Goal: Task Accomplishment & Management: Manage account settings

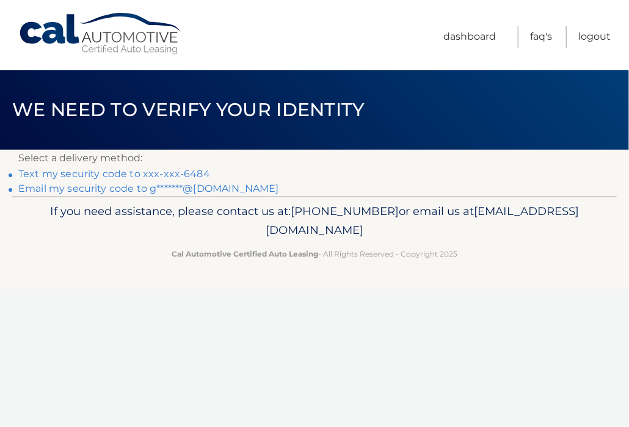
click at [134, 173] on link "Text my security code to xxx-xxx-6484" at bounding box center [114, 174] width 192 height 12
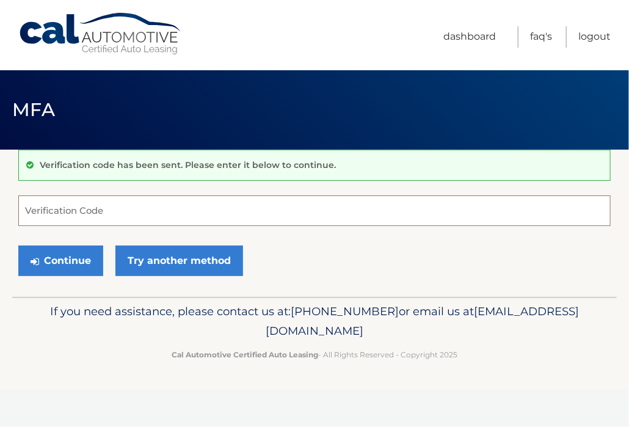
click at [112, 206] on input "Verification Code" at bounding box center [314, 210] width 592 height 31
click at [111, 207] on input "Verification Code" at bounding box center [314, 210] width 592 height 31
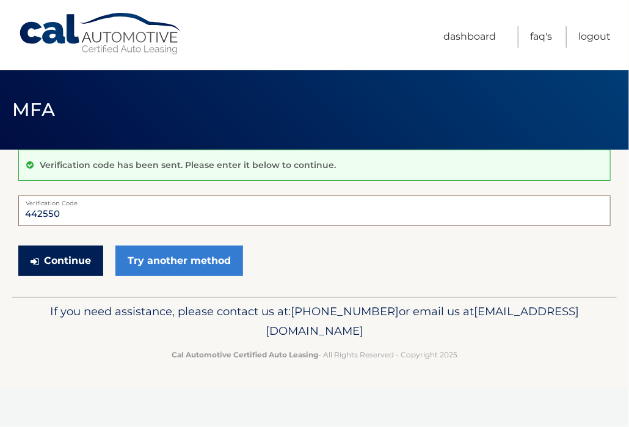
type input "442550"
click at [38, 261] on icon "submit" at bounding box center [35, 261] width 9 height 10
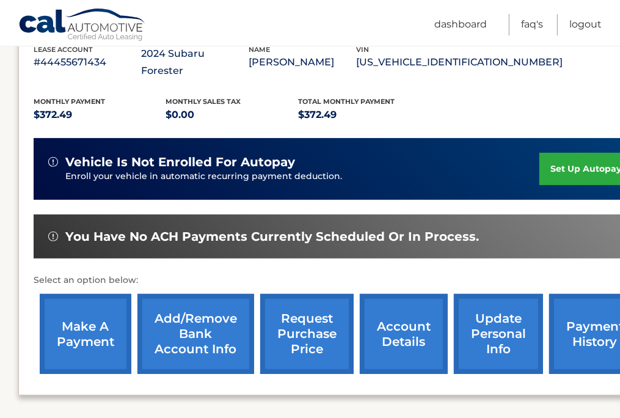
scroll to position [305, 0]
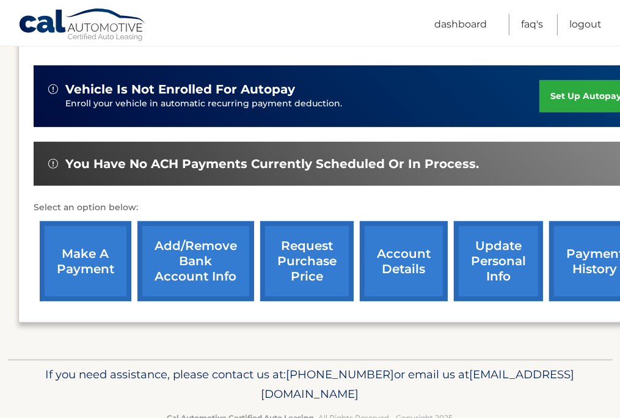
click at [90, 238] on link "make a payment" at bounding box center [86, 261] width 92 height 80
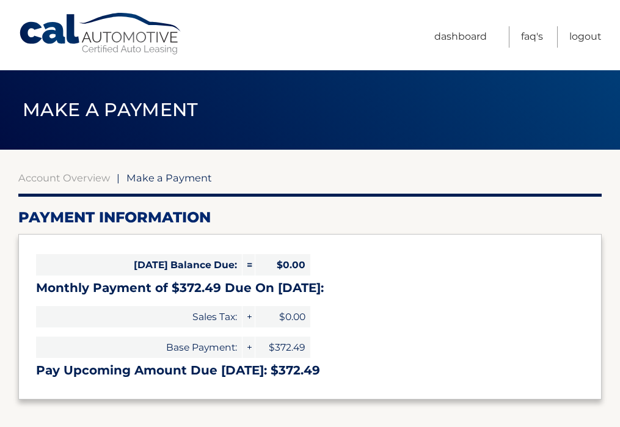
select select "ZWE5NTgwN2YtMjIxMi00ZjU3LWIwODYtMTYzZTgxOGRlNzhk"
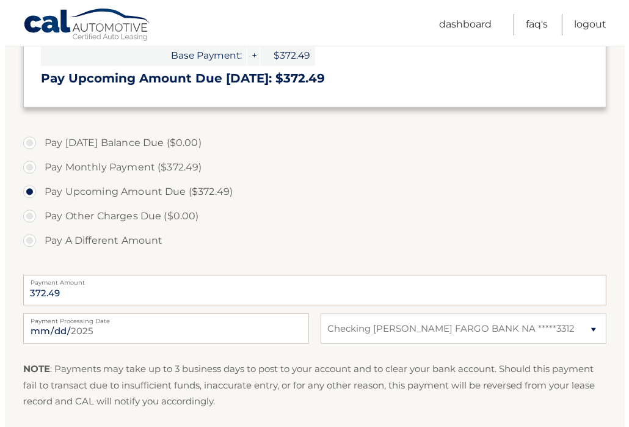
scroll to position [366, 0]
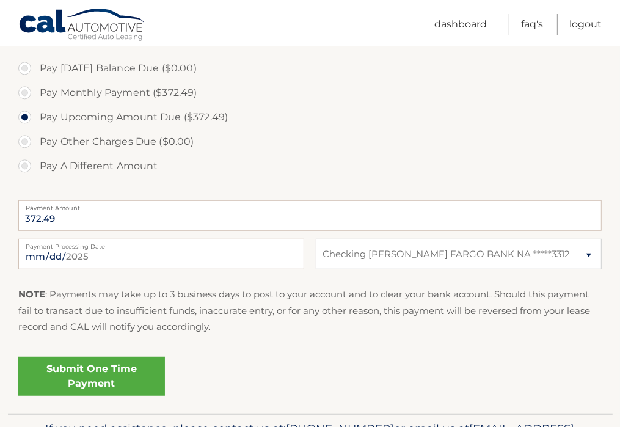
click at [105, 371] on link "Submit One Time Payment" at bounding box center [91, 376] width 147 height 39
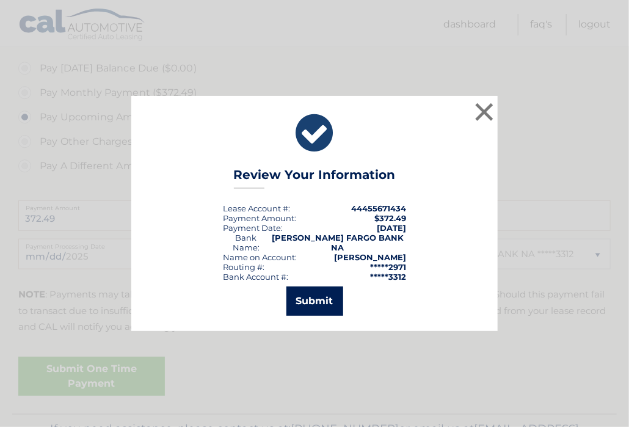
click at [314, 293] on button "Submit" at bounding box center [314, 300] width 57 height 29
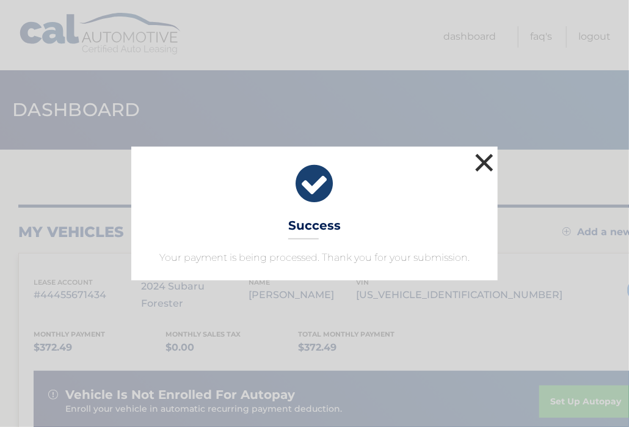
click at [485, 157] on button "×" at bounding box center [484, 162] width 24 height 24
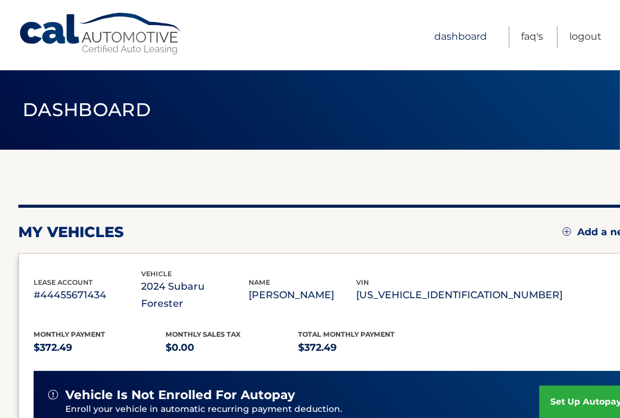
click at [464, 37] on link "Dashboard" at bounding box center [460, 36] width 53 height 21
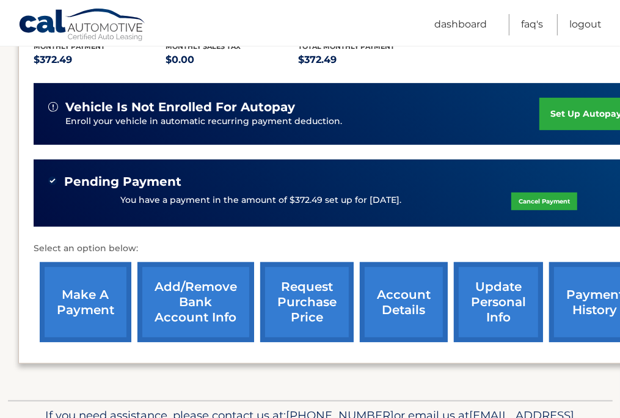
scroll to position [305, 0]
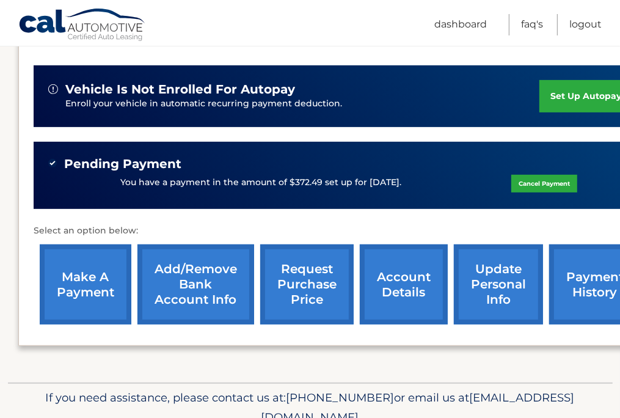
click at [303, 263] on link "request purchase price" at bounding box center [306, 284] width 93 height 80
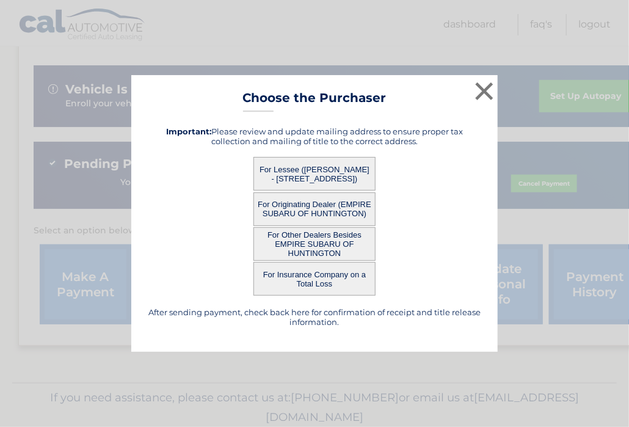
click at [319, 165] on button "For Lessee (GARY CLARK - 24 HORSESHOE DR, , NORTHPORT, NY 11768)" at bounding box center [314, 174] width 122 height 34
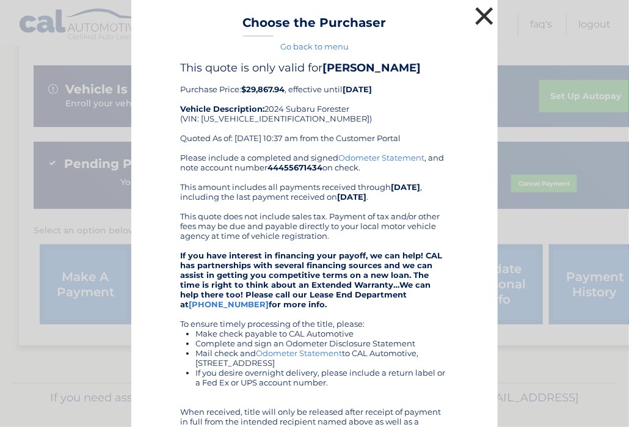
click at [476, 12] on button "×" at bounding box center [484, 16] width 24 height 24
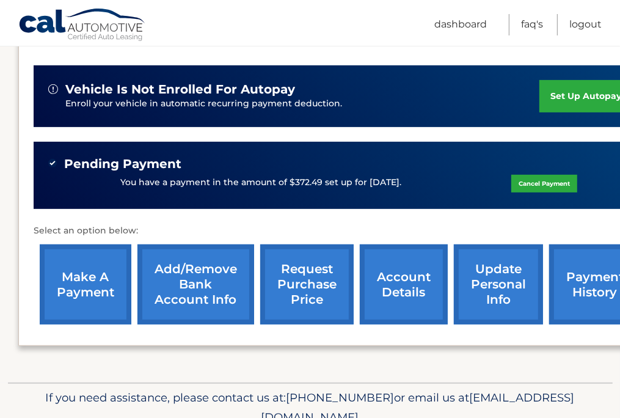
scroll to position [344, 0]
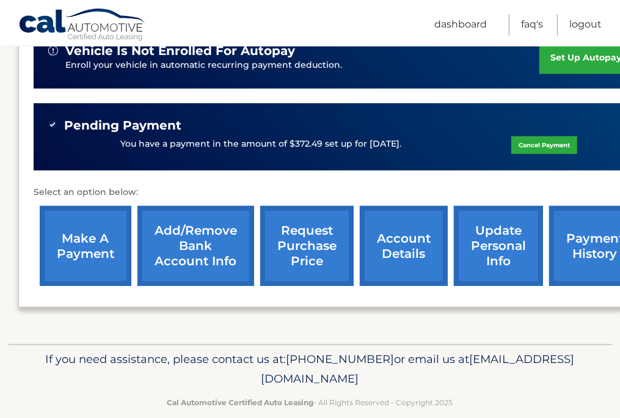
click at [590, 229] on link "payment history" at bounding box center [595, 246] width 92 height 80
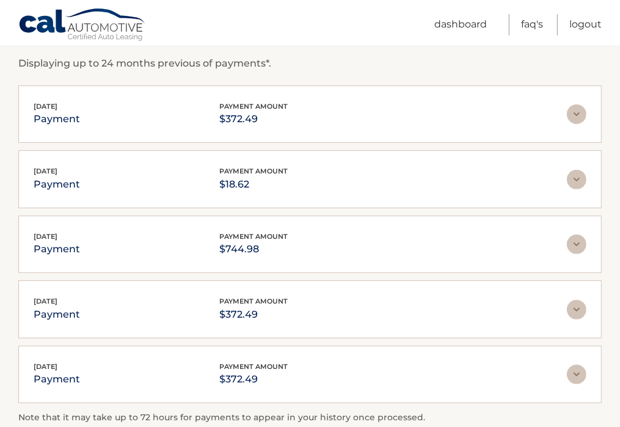
scroll to position [244, 0]
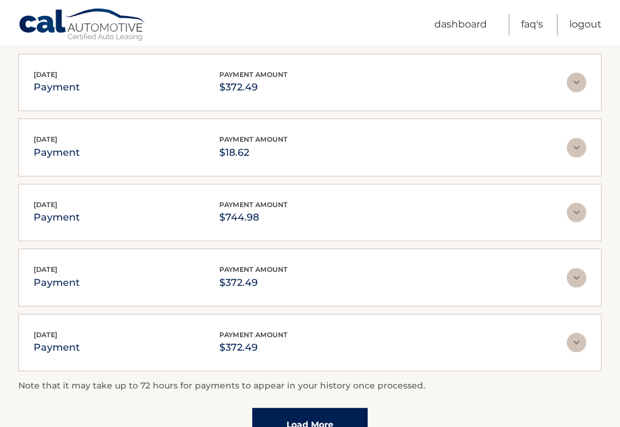
click at [576, 208] on img at bounding box center [577, 213] width 20 height 20
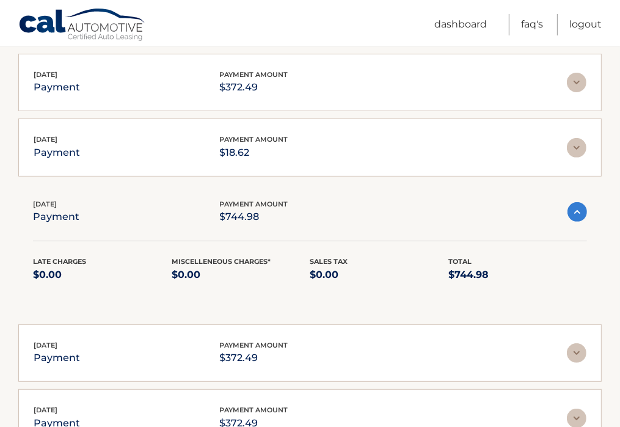
click at [576, 208] on img at bounding box center [577, 212] width 20 height 20
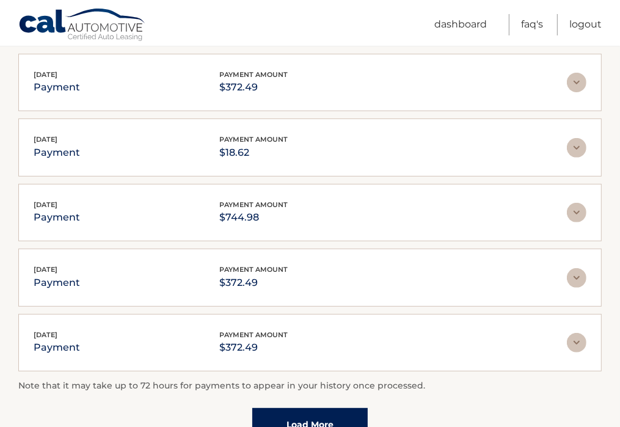
click at [570, 143] on img at bounding box center [577, 148] width 20 height 20
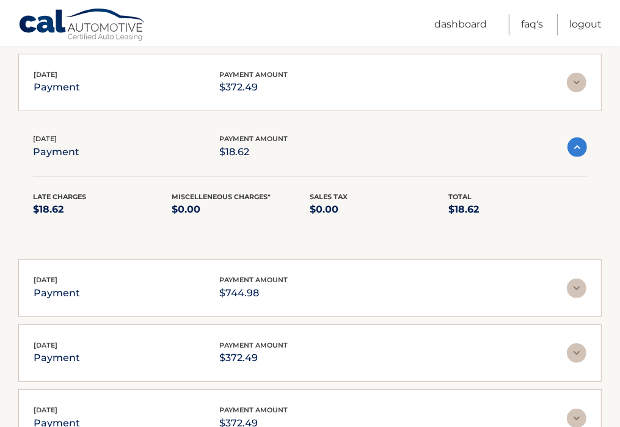
click at [576, 143] on img at bounding box center [577, 147] width 20 height 20
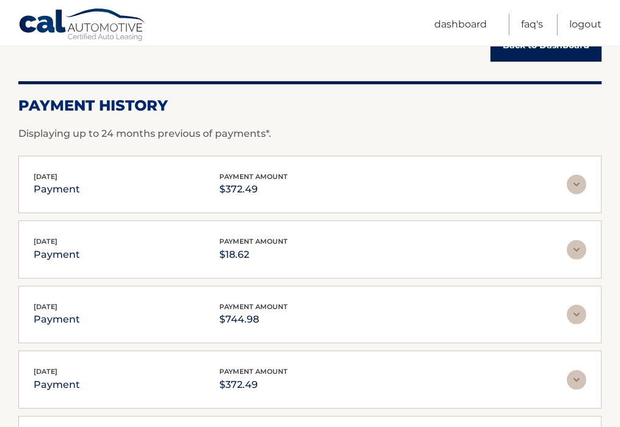
scroll to position [122, 0]
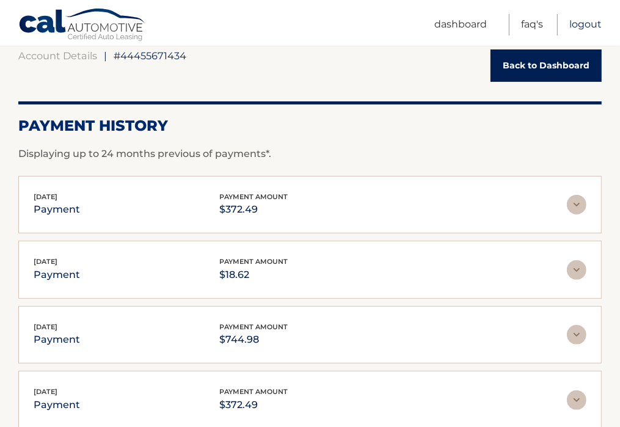
click at [589, 20] on link "Logout" at bounding box center [585, 24] width 32 height 21
